Goal: Check status

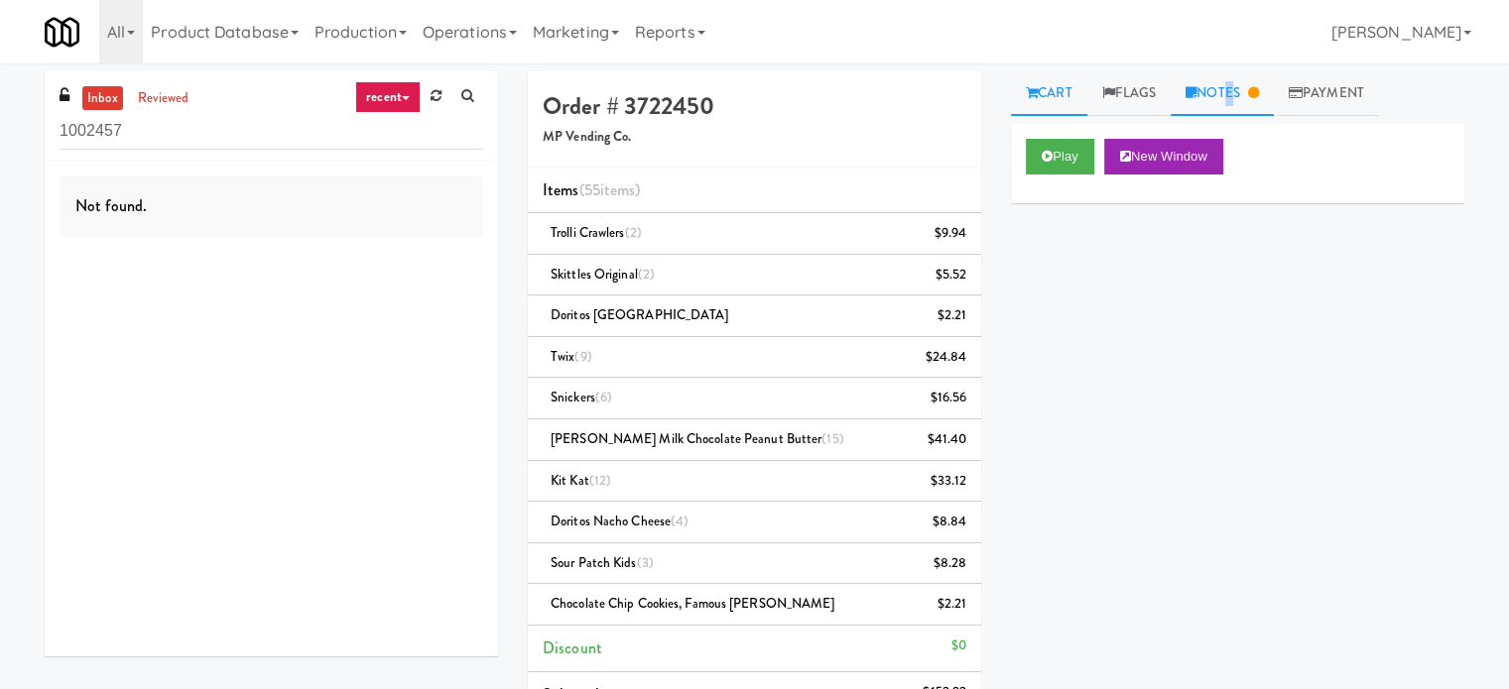
click at [1230, 89] on link "Notes" at bounding box center [1221, 93] width 103 height 45
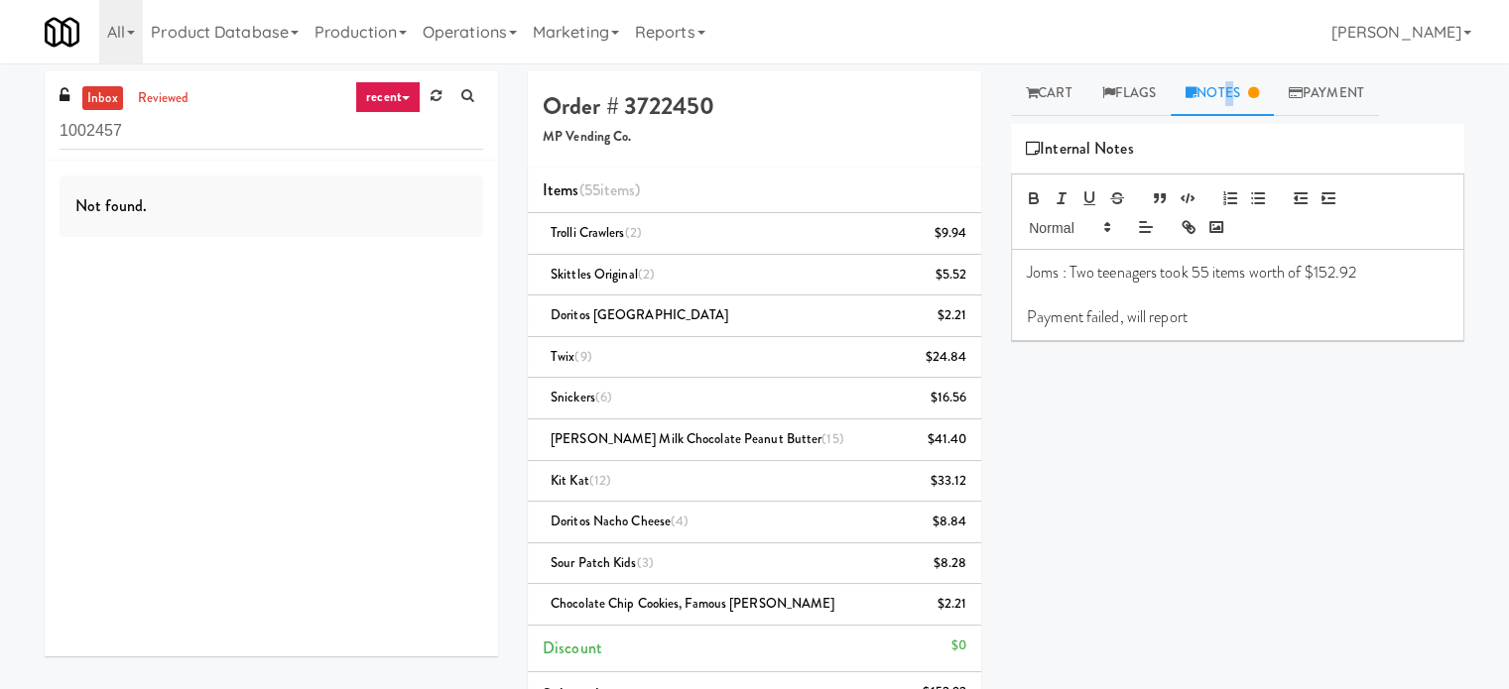
click at [382, 94] on link "recent" at bounding box center [387, 97] width 65 height 32
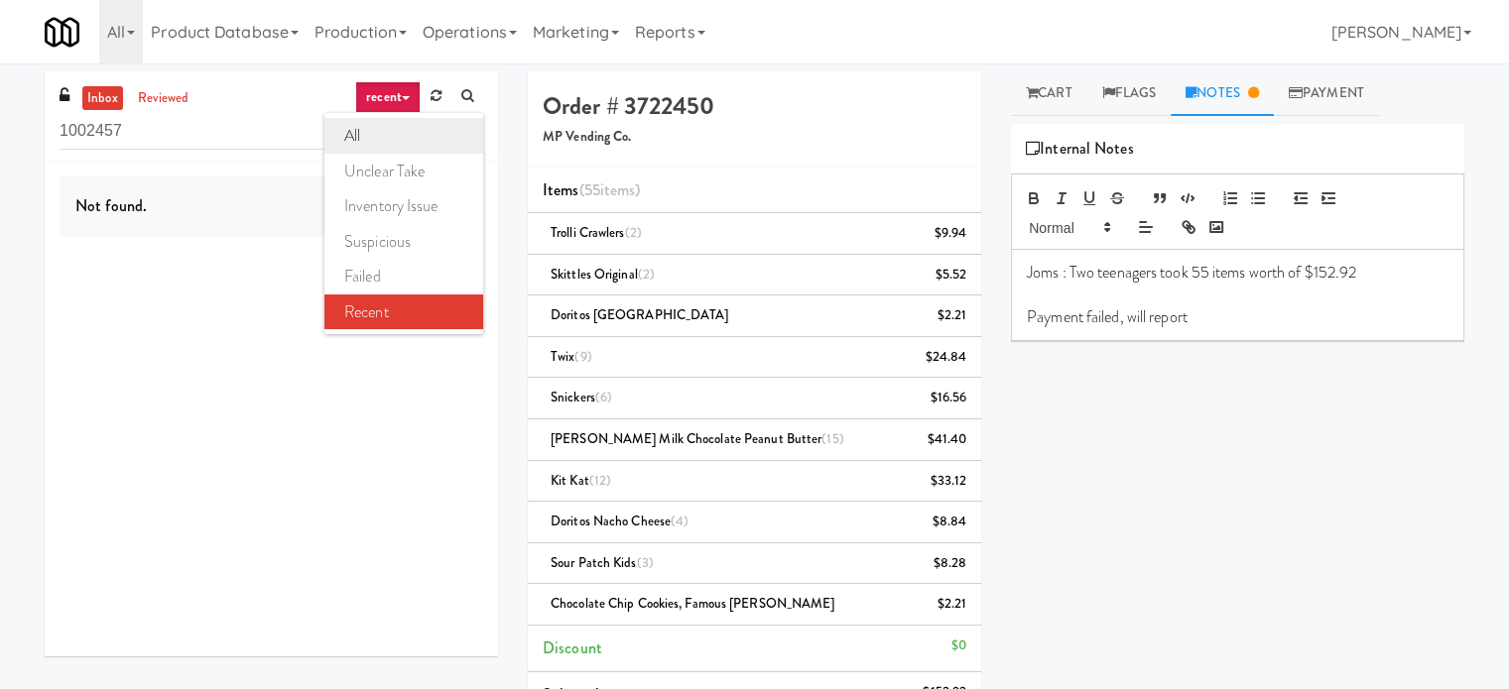
click at [372, 129] on link "all" at bounding box center [403, 136] width 159 height 36
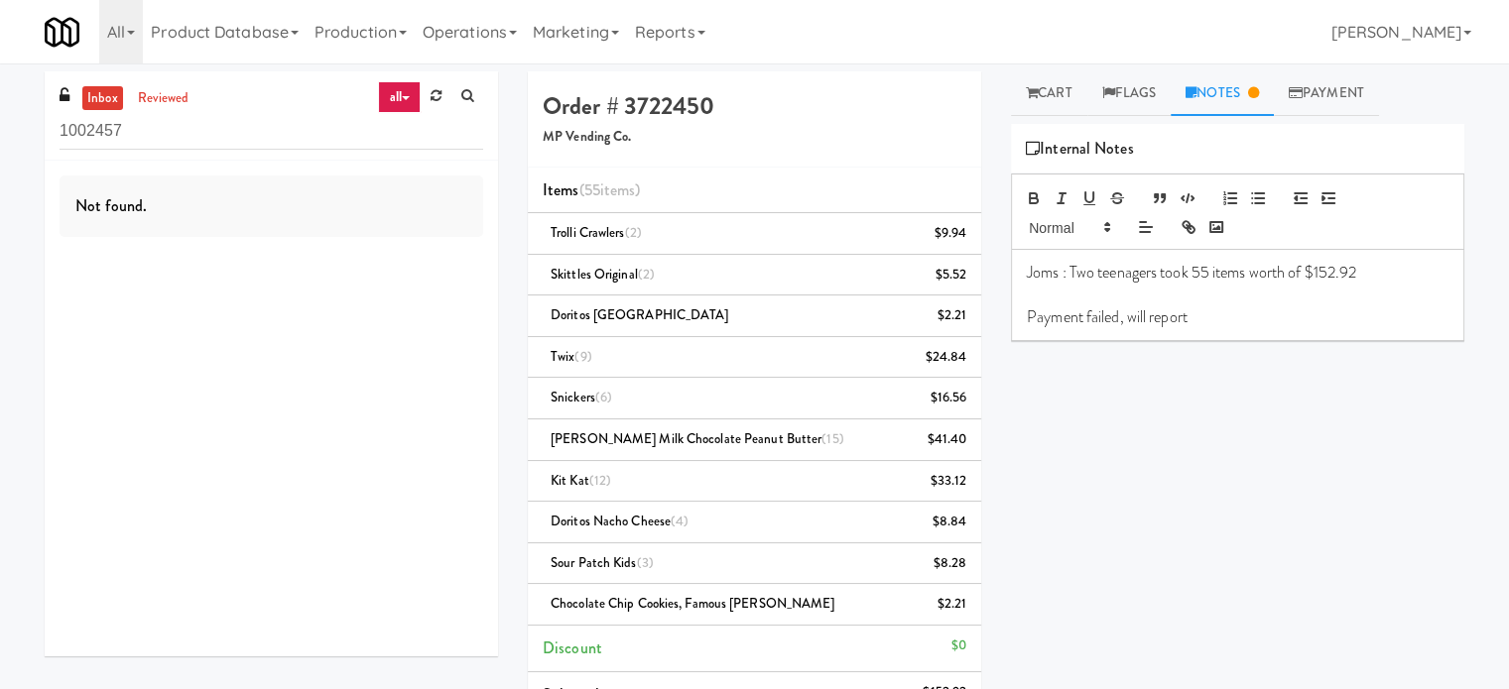
click at [1189, 426] on div "Play New Window Primary Flag Clear Flag if unable to determine what was taken o…" at bounding box center [1237, 496] width 453 height 744
click at [1189, 422] on div "Play New Window Primary Flag Clear Flag if unable to determine what was taken o…" at bounding box center [1237, 496] width 453 height 744
click at [329, 222] on div "Not found." at bounding box center [272, 206] width 424 height 61
click at [337, 216] on div "Not found." at bounding box center [272, 206] width 424 height 61
click at [278, 126] on input "1002457" at bounding box center [272, 131] width 424 height 37
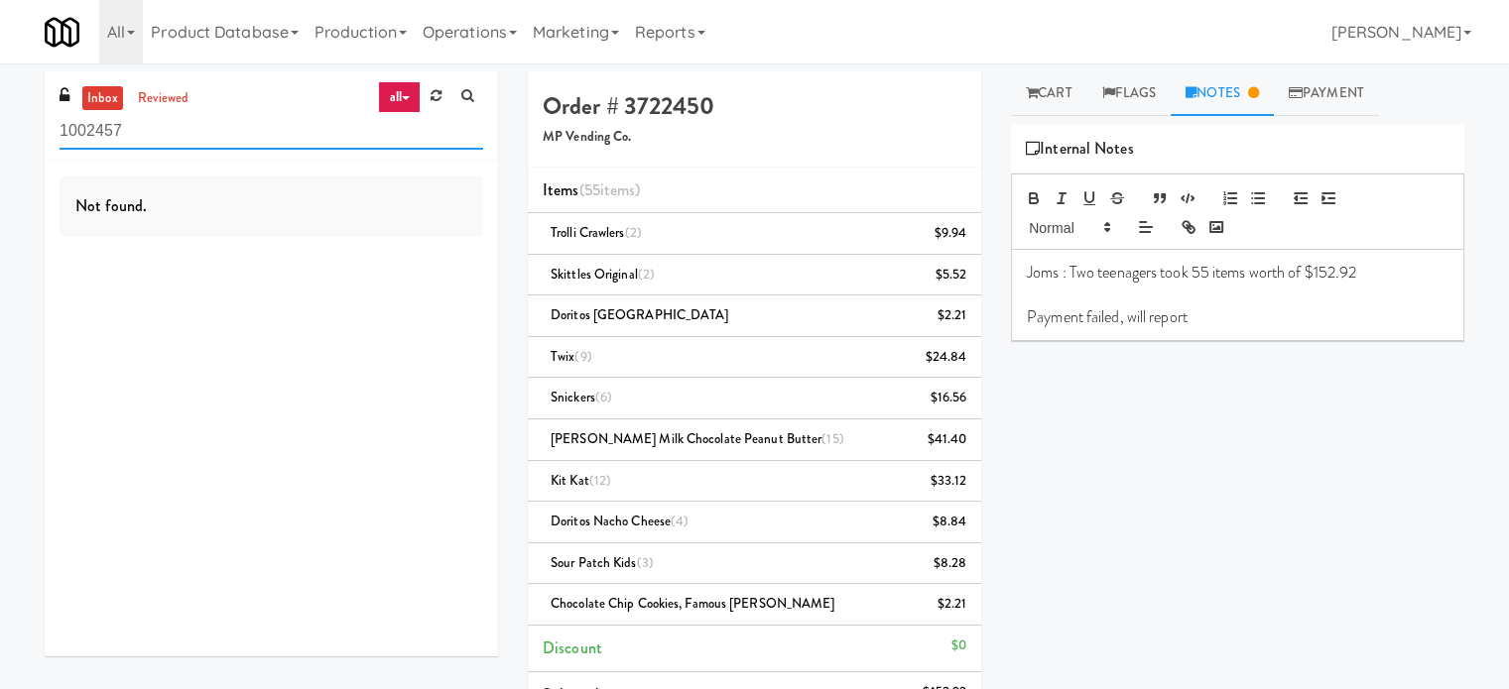
click at [279, 125] on input "1002457" at bounding box center [272, 131] width 424 height 37
click at [402, 98] on icon at bounding box center [406, 98] width 8 height 4
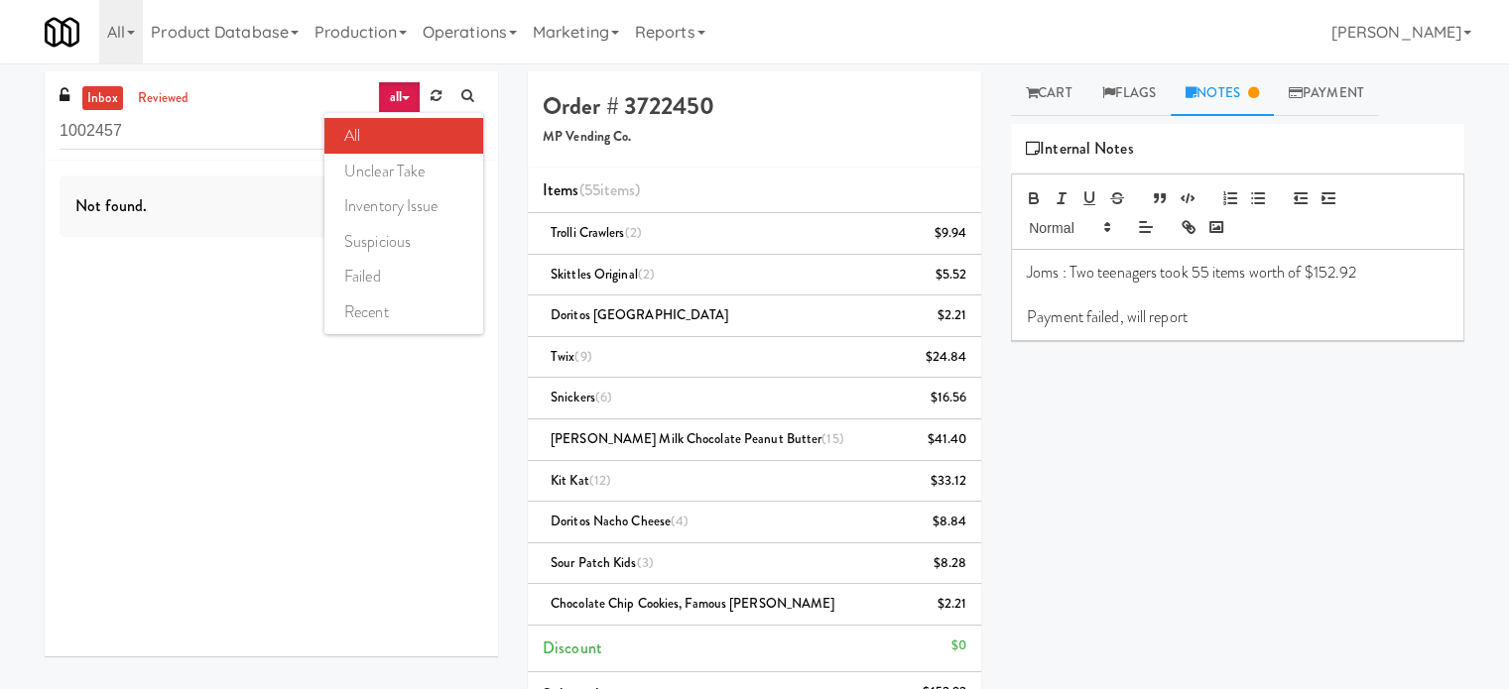
click at [413, 122] on link "all" at bounding box center [403, 136] width 159 height 36
click at [163, 90] on link "reviewed" at bounding box center [163, 98] width 61 height 25
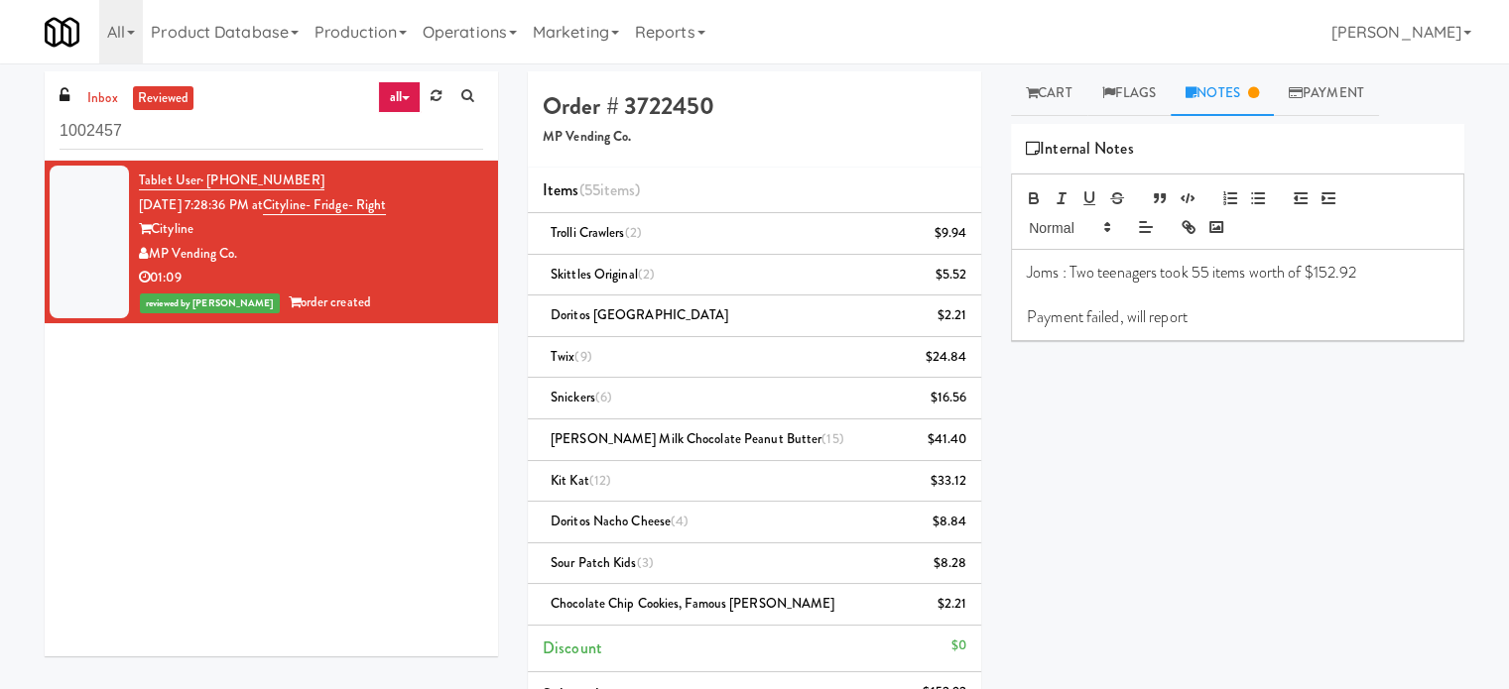
click at [438, 281] on div "01:09" at bounding box center [311, 278] width 344 height 25
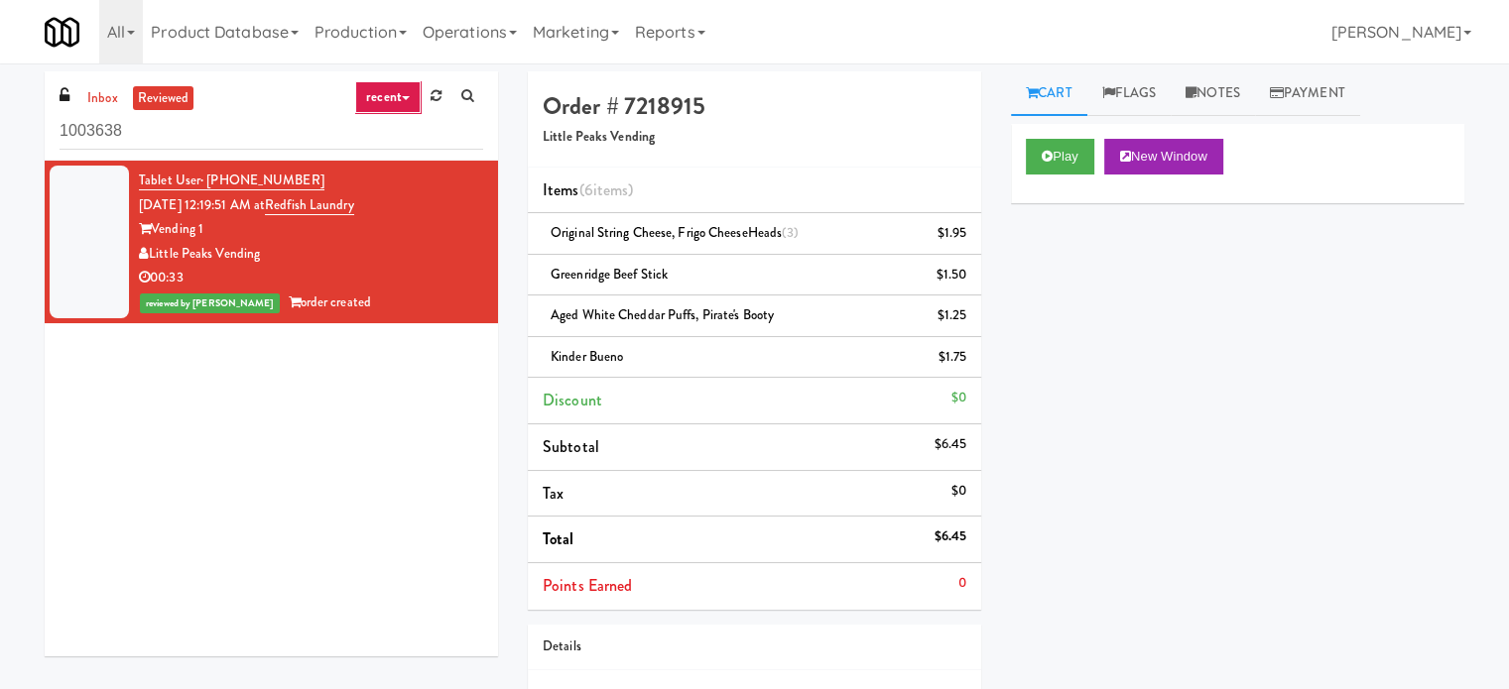
click at [387, 99] on link "recent" at bounding box center [387, 97] width 65 height 32
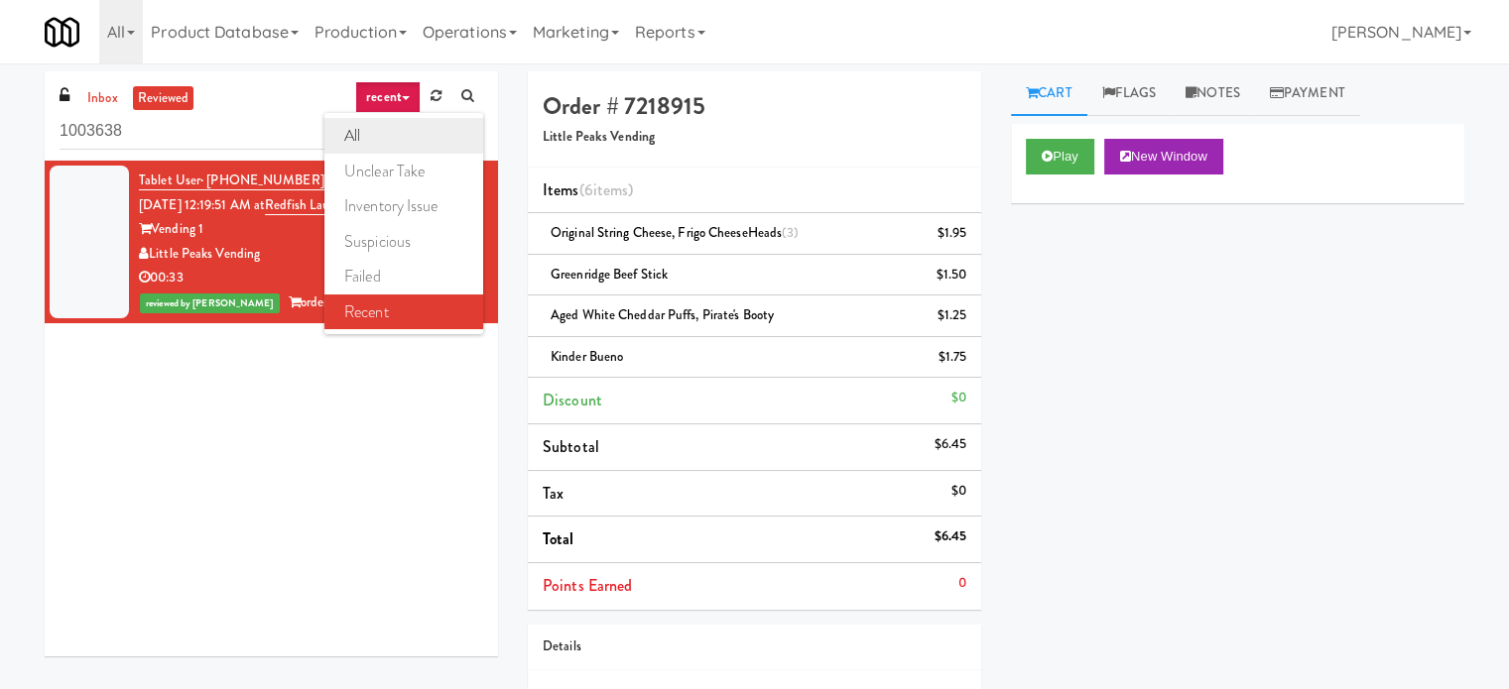
click at [369, 131] on link "all" at bounding box center [403, 136] width 159 height 36
